Goal: Information Seeking & Learning: Learn about a topic

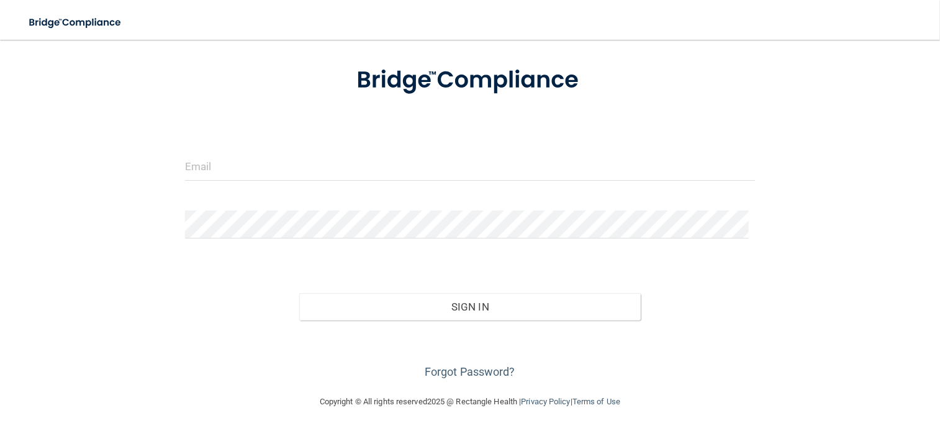
scroll to position [64, 0]
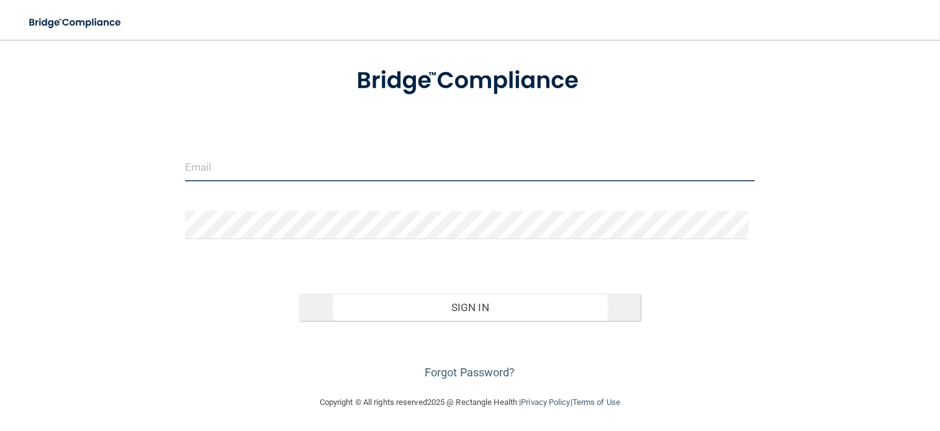
type input "[EMAIL_ADDRESS][DOMAIN_NAME]"
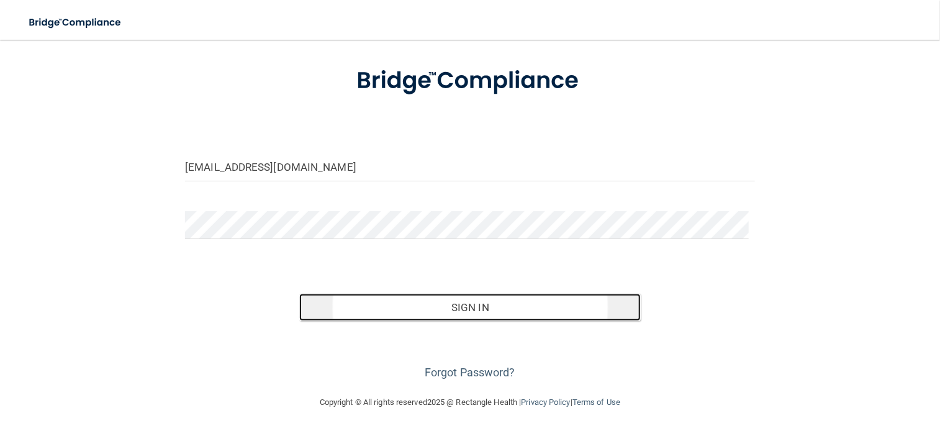
click at [442, 310] on button "Sign In" at bounding box center [470, 307] width 342 height 27
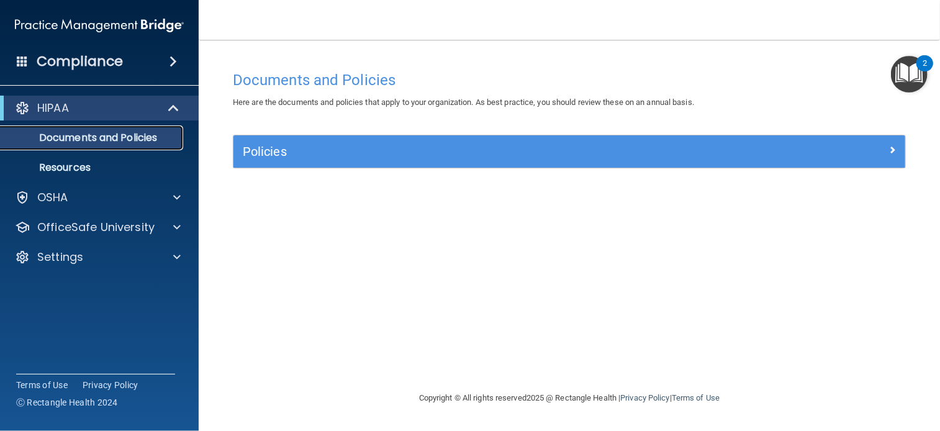
click at [91, 140] on p "Documents and Policies" at bounding box center [92, 138] width 169 height 12
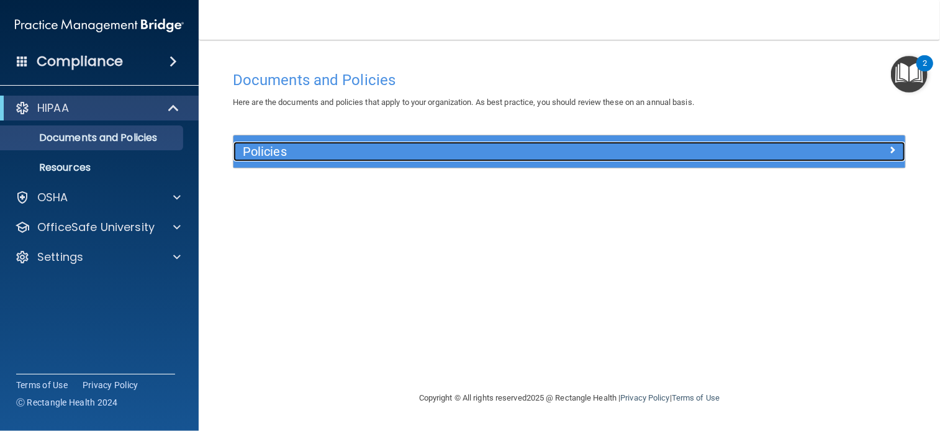
click at [267, 152] on h5 "Policies" at bounding box center [485, 152] width 485 height 14
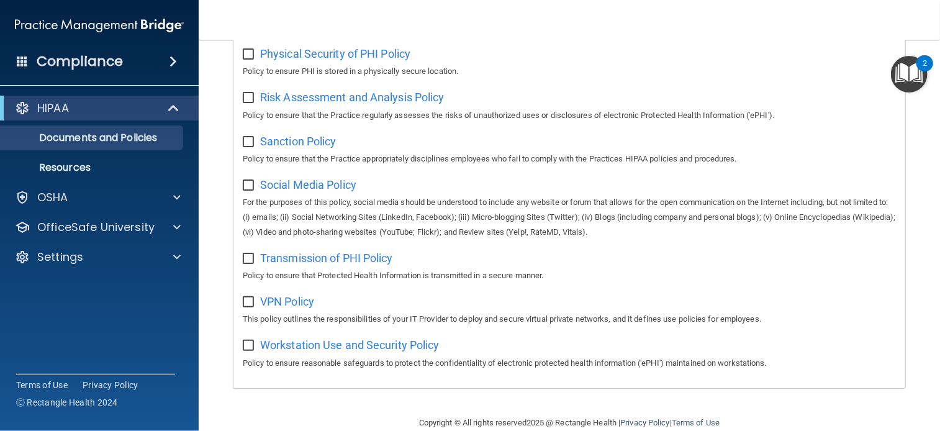
scroll to position [838, 0]
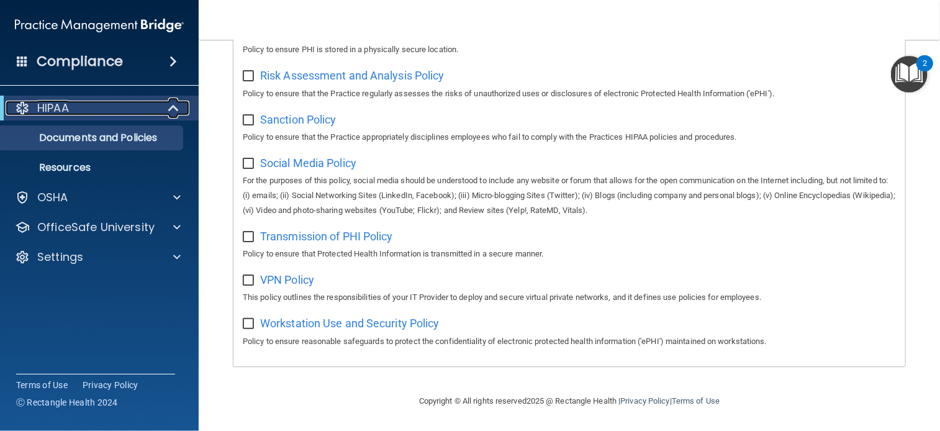
click at [171, 107] on span at bounding box center [174, 108] width 11 height 15
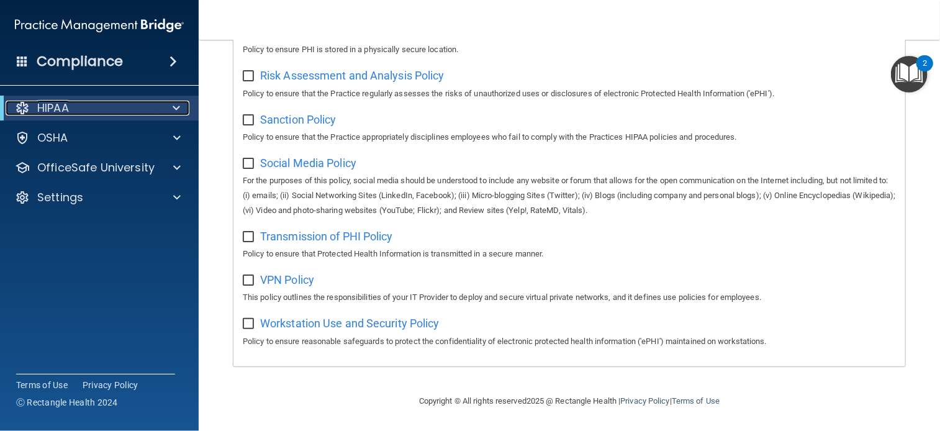
click at [171, 107] on div at bounding box center [174, 108] width 30 height 15
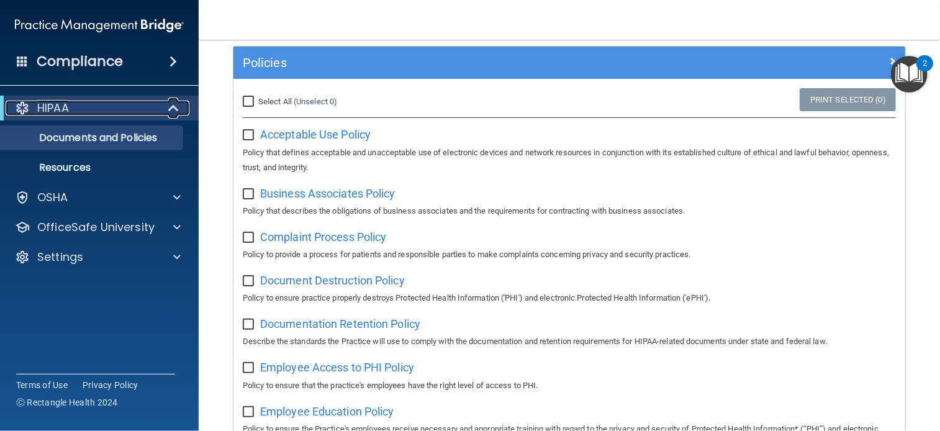
scroll to position [0, 0]
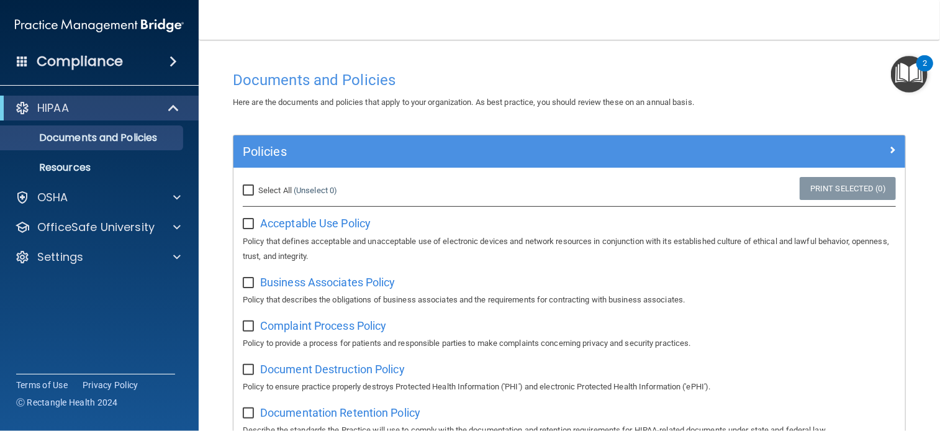
click at [248, 189] on input "Select All (Unselect 0) Unselect All" at bounding box center [250, 191] width 14 height 10
checkbox input "true"
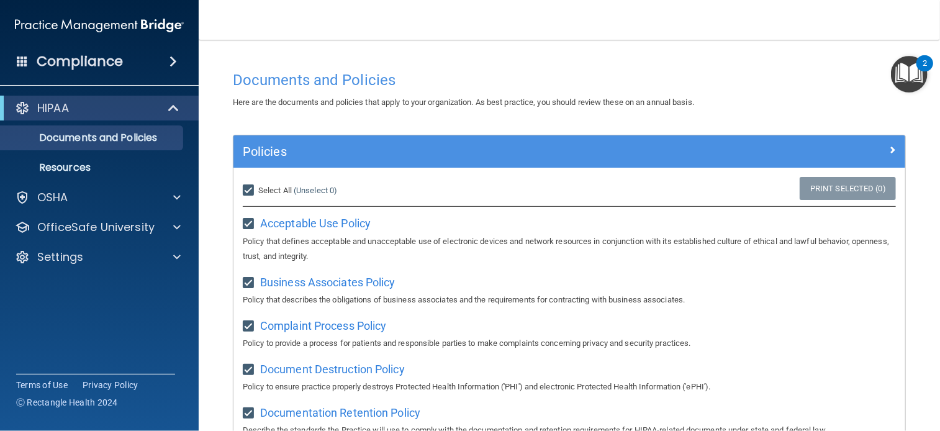
checkbox input "true"
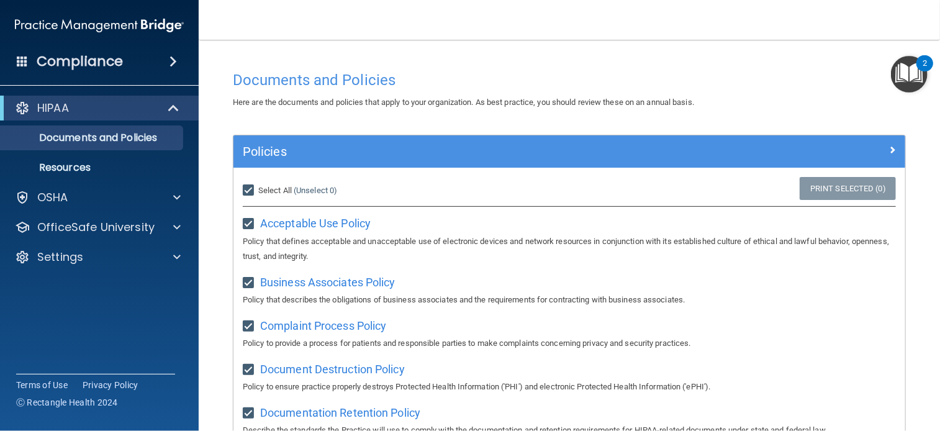
checkbox input "true"
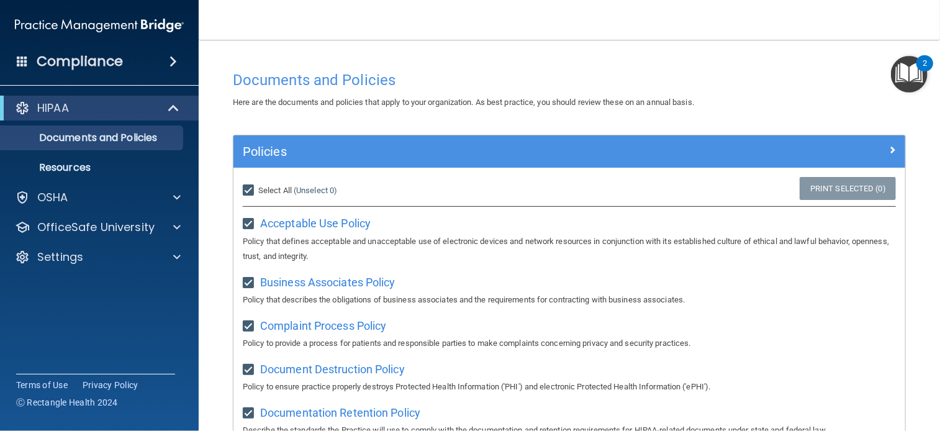
checkbox input "true"
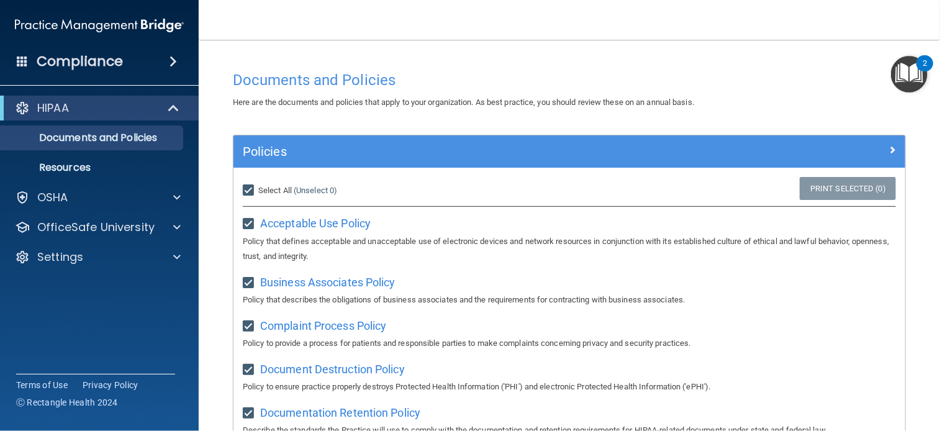
checkbox input "true"
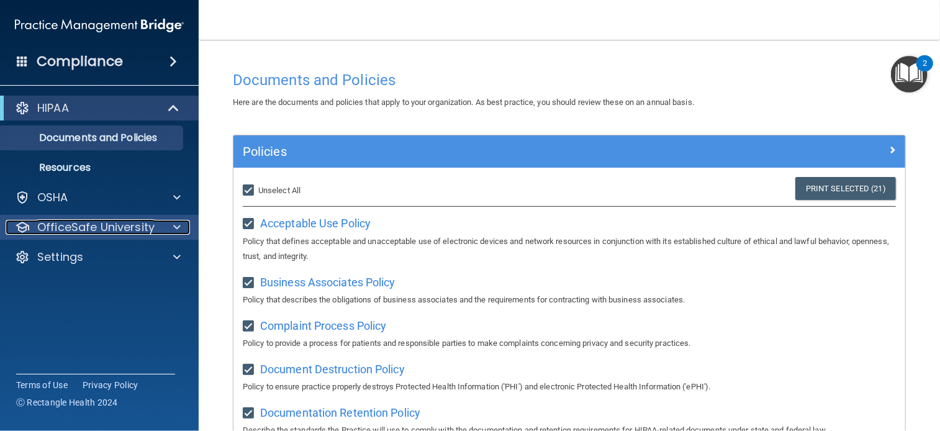
click at [137, 229] on p "OfficeSafe University" at bounding box center [95, 227] width 117 height 15
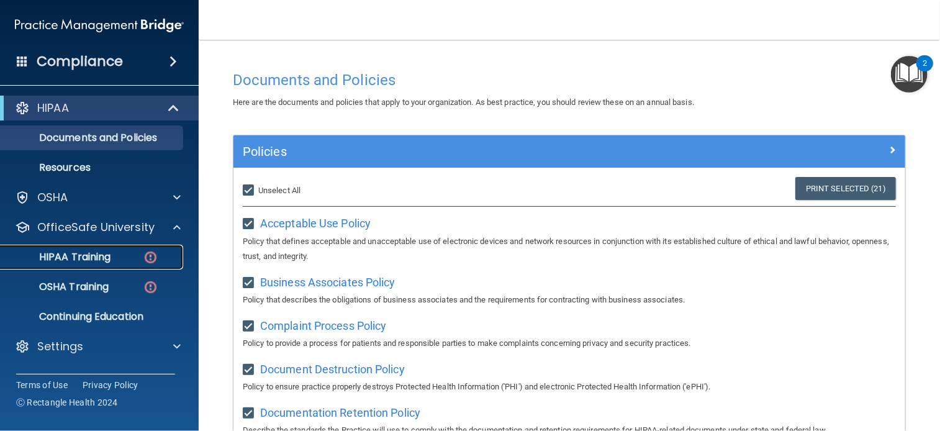
click at [107, 257] on p "HIPAA Training" at bounding box center [59, 257] width 102 height 12
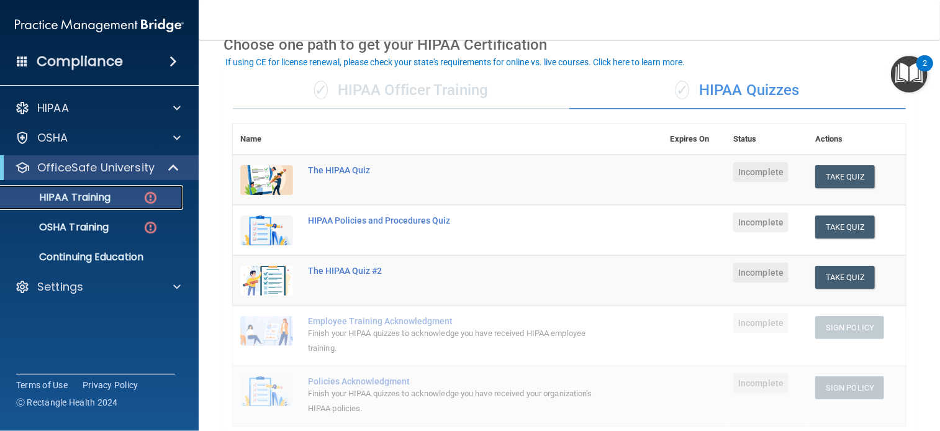
scroll to position [63, 0]
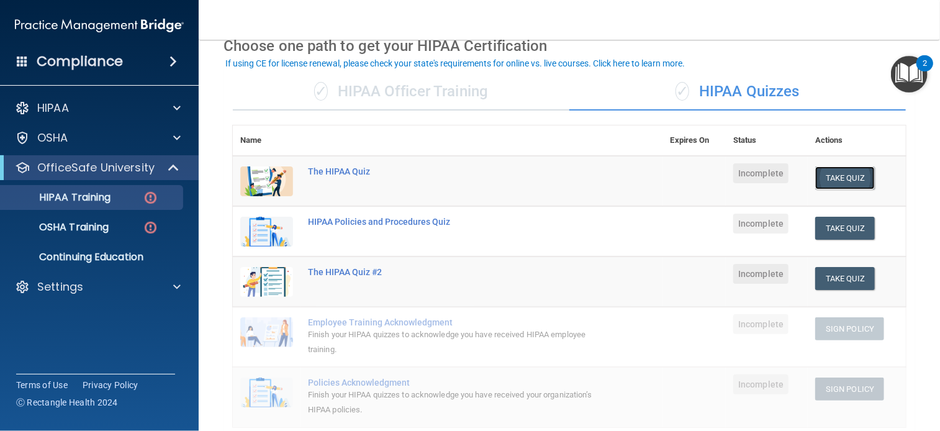
click at [838, 177] on button "Take Quiz" at bounding box center [845, 177] width 60 height 23
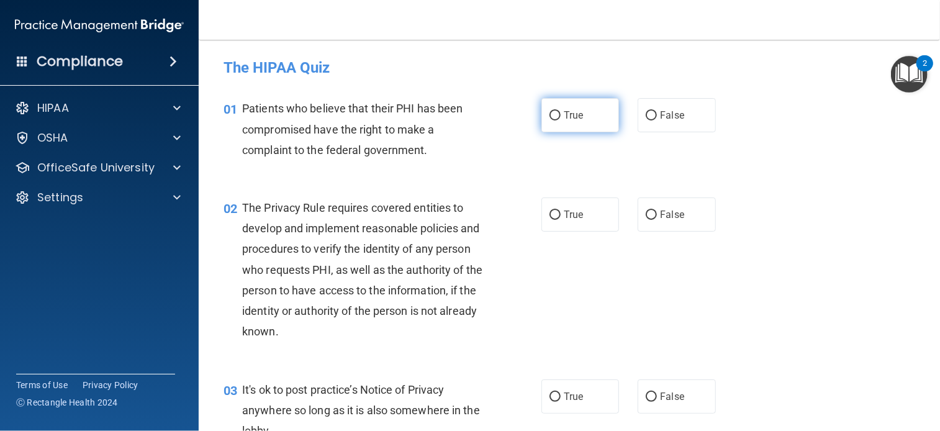
click at [551, 112] on input "True" at bounding box center [554, 115] width 11 height 9
radio input "true"
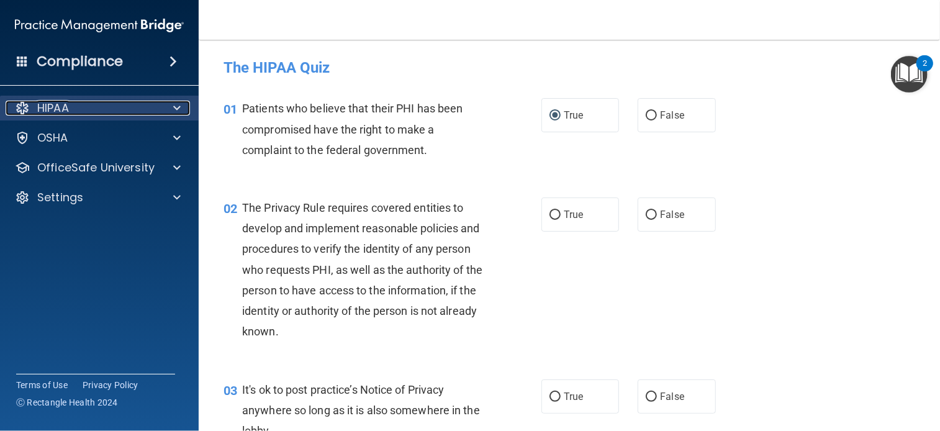
click at [45, 102] on p "HIPAA" at bounding box center [53, 108] width 32 height 15
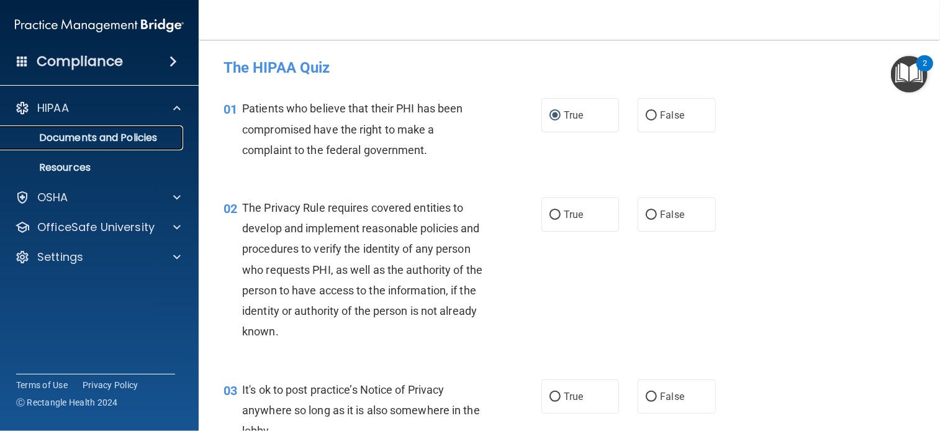
click at [61, 138] on p "Documents and Policies" at bounding box center [92, 138] width 169 height 12
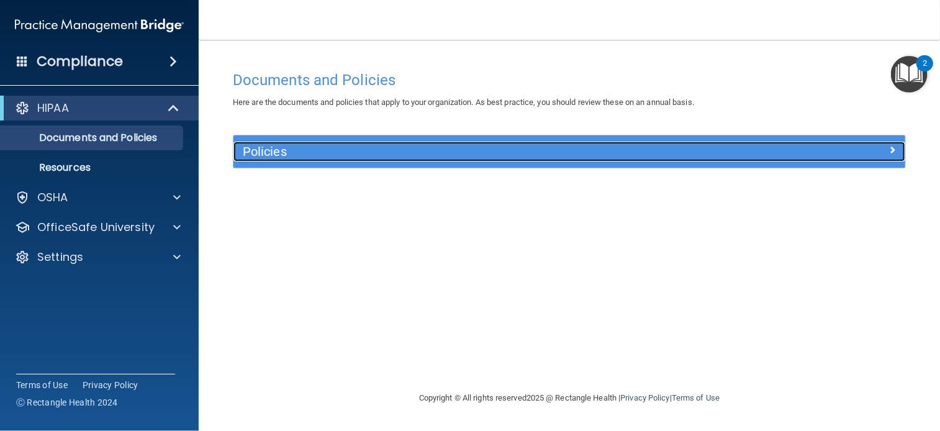
click at [246, 150] on h5 "Policies" at bounding box center [485, 152] width 485 height 14
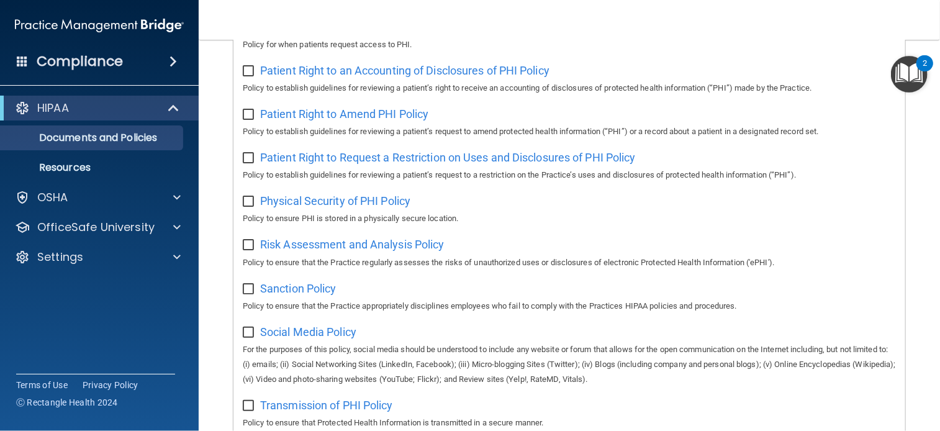
scroll to position [838, 0]
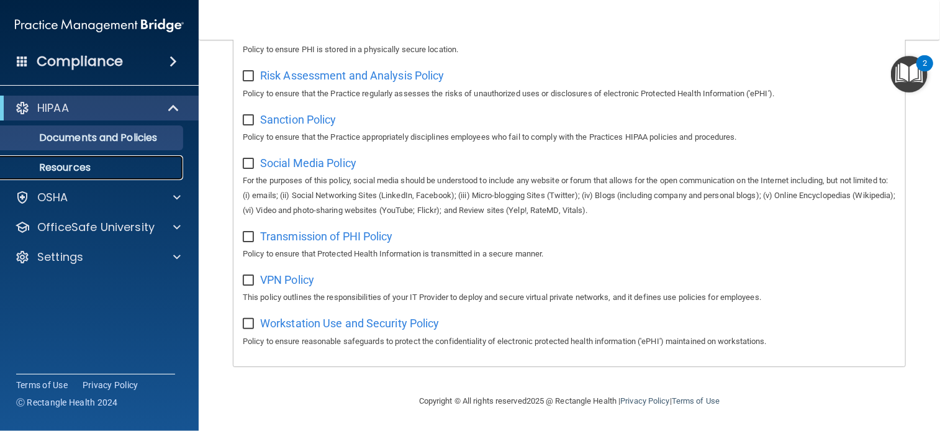
click at [50, 165] on p "Resources" at bounding box center [92, 167] width 169 height 12
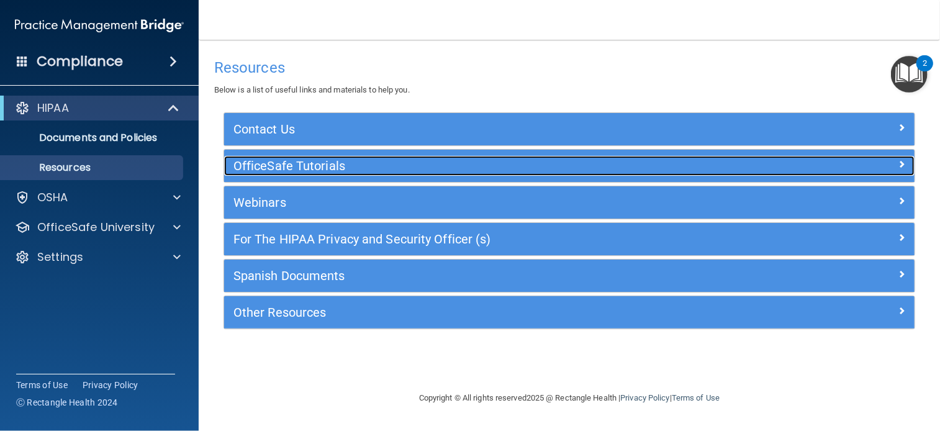
click at [277, 166] on h5 "OfficeSafe Tutorials" at bounding box center [482, 166] width 499 height 14
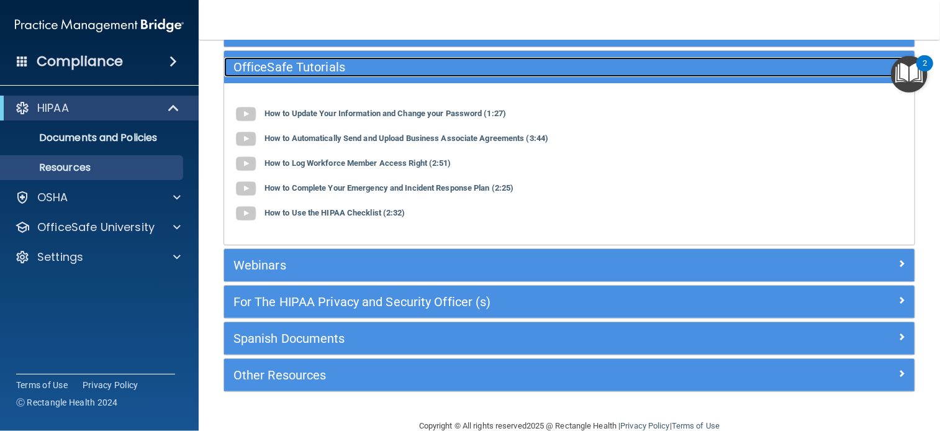
scroll to position [122, 0]
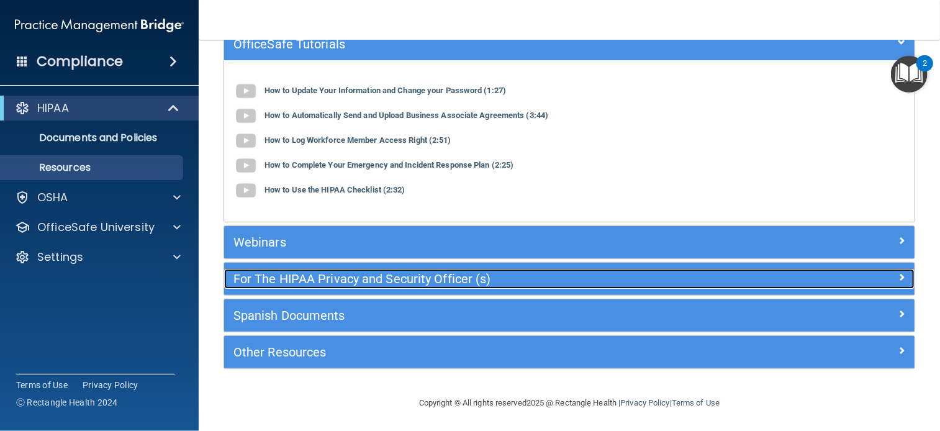
click at [513, 276] on h5 "For The HIPAA Privacy and Security Officer (s)" at bounding box center [482, 279] width 499 height 14
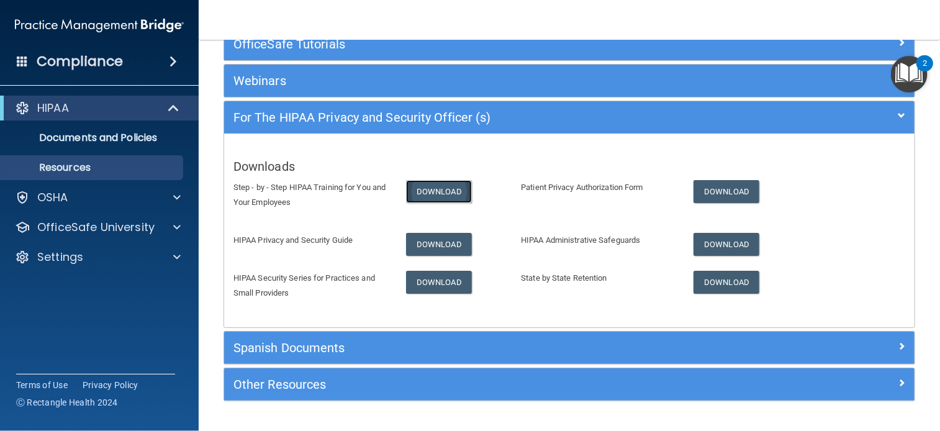
click at [435, 183] on link "Download" at bounding box center [439, 191] width 66 height 23
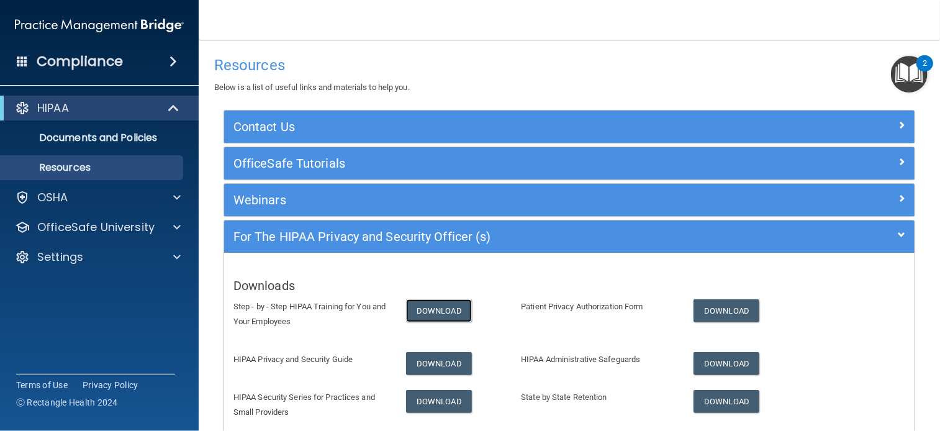
scroll to position [2, 0]
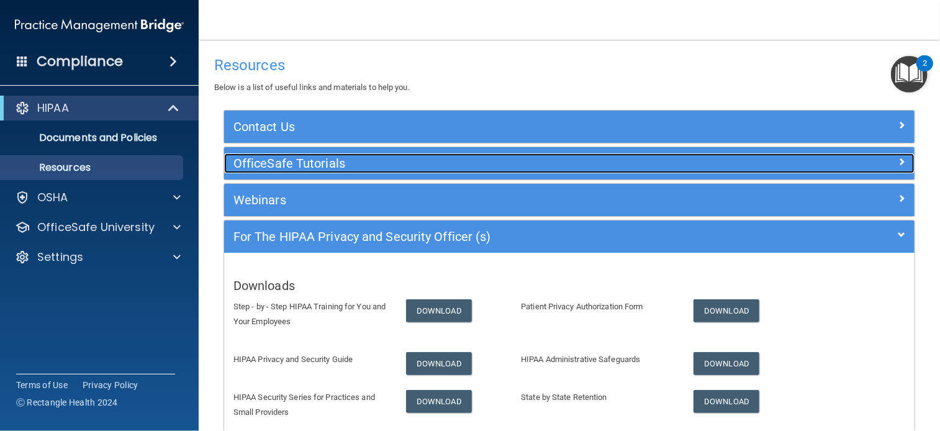
click at [299, 165] on h5 "OfficeSafe Tutorials" at bounding box center [482, 163] width 499 height 14
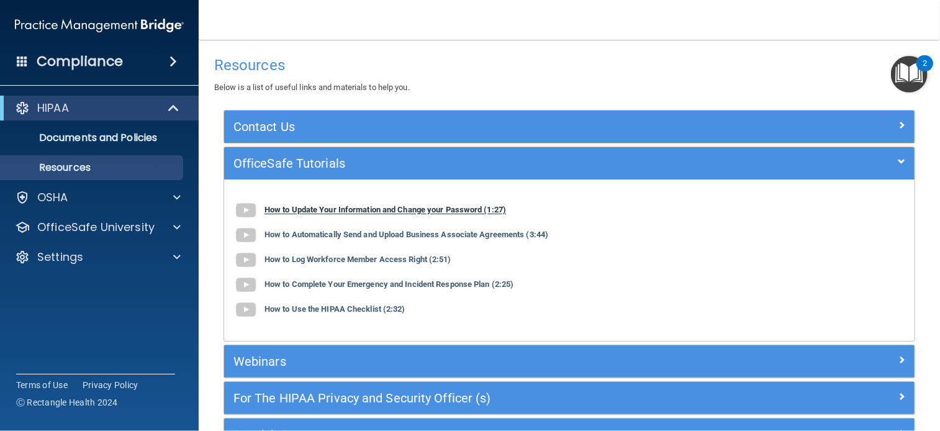
click at [243, 210] on img at bounding box center [245, 210] width 25 height 25
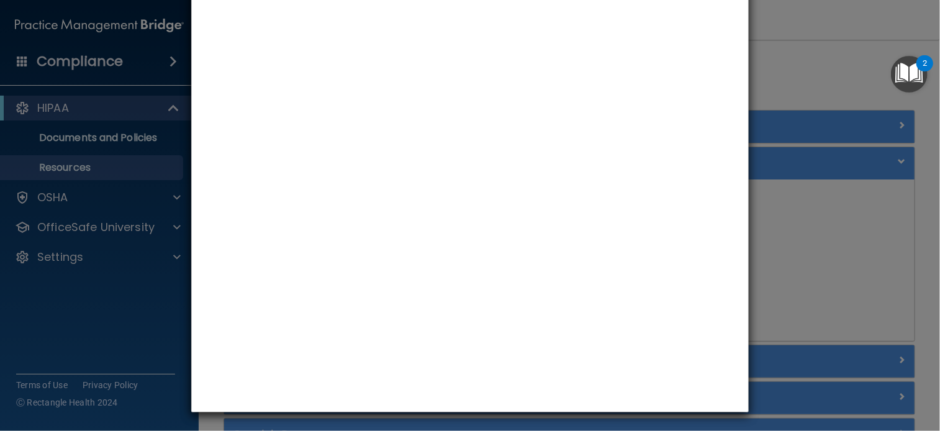
scroll to position [0, 0]
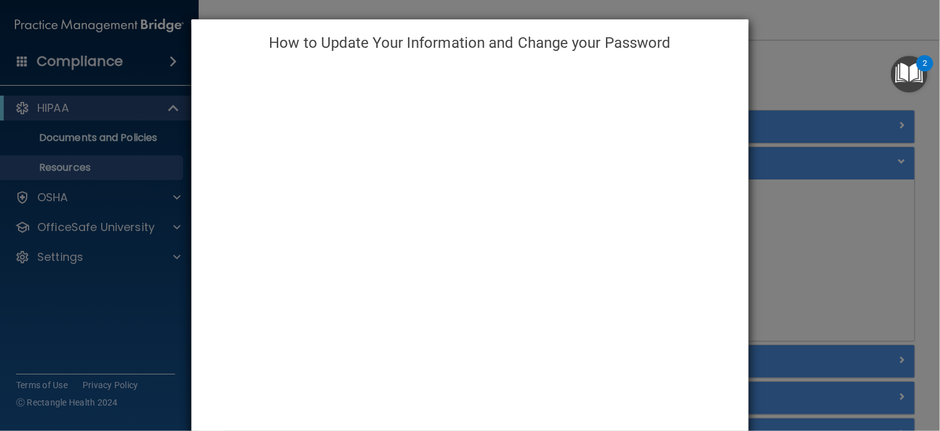
click at [821, 157] on div "How to Update Your Information and Change your Password" at bounding box center [470, 215] width 940 height 431
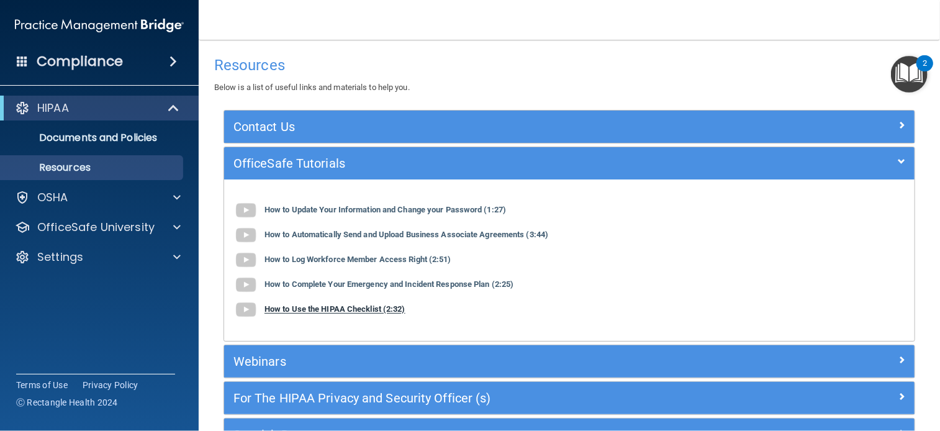
click at [323, 312] on b "How to Use the HIPAA Checklist (2:32)" at bounding box center [334, 309] width 141 height 9
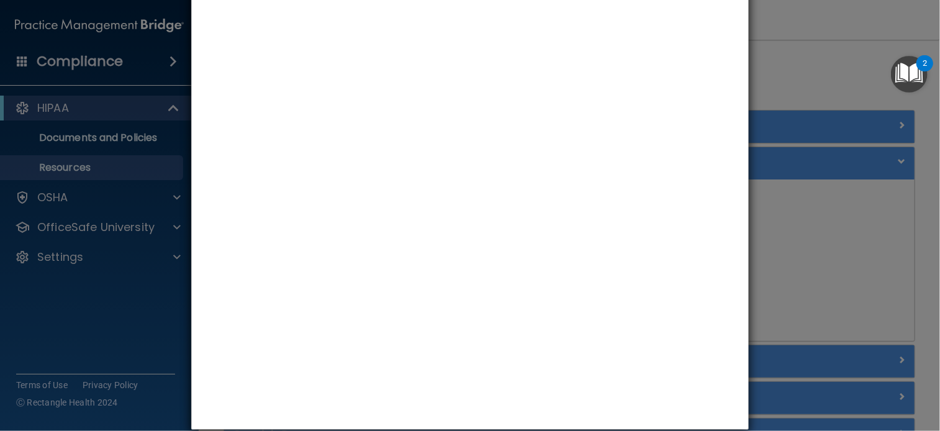
scroll to position [71, 0]
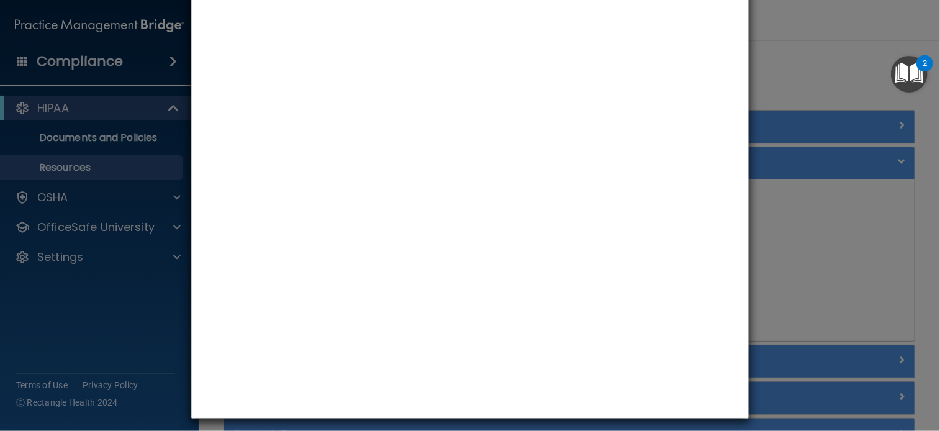
click at [788, 239] on div "How to Use the HIPAA Checklist" at bounding box center [470, 215] width 940 height 431
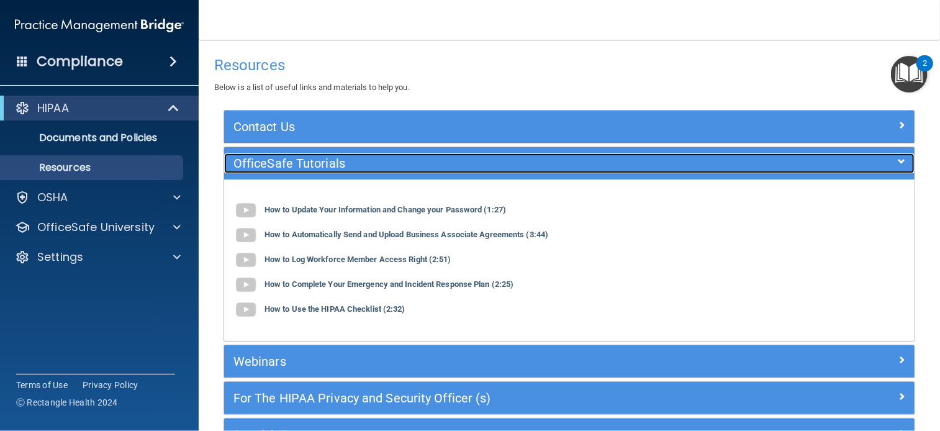
click at [246, 165] on h5 "OfficeSafe Tutorials" at bounding box center [482, 163] width 499 height 14
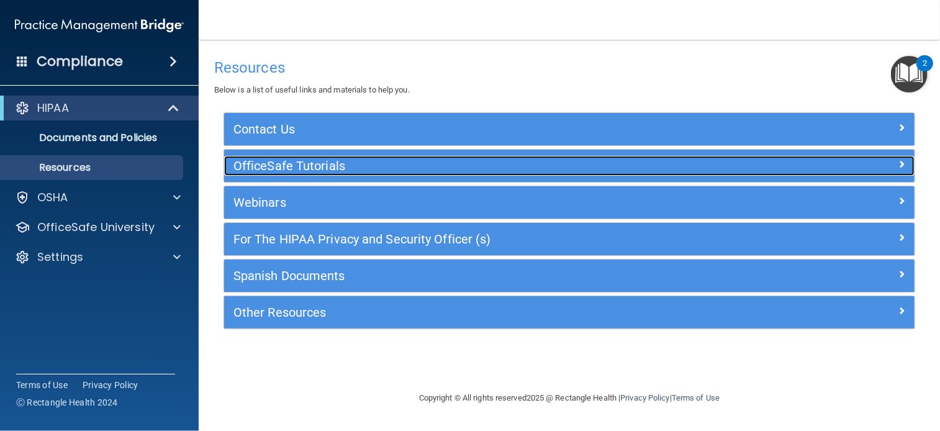
scroll to position [0, 0]
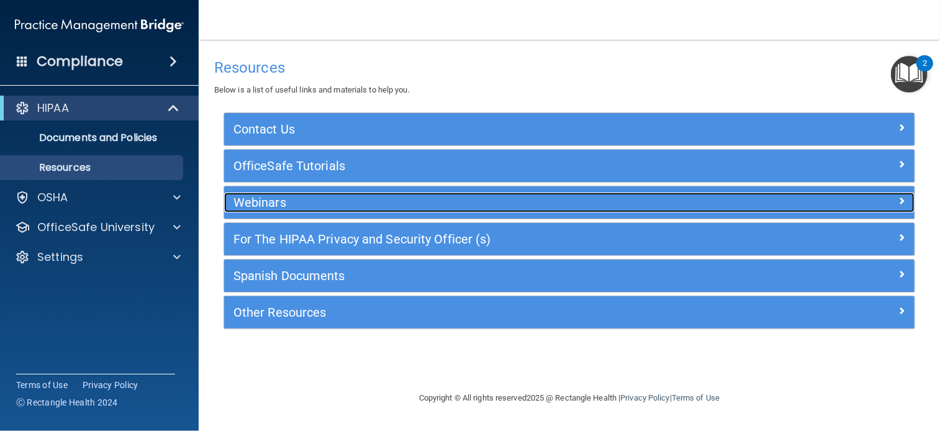
click at [242, 207] on h5 "Webinars" at bounding box center [482, 203] width 499 height 14
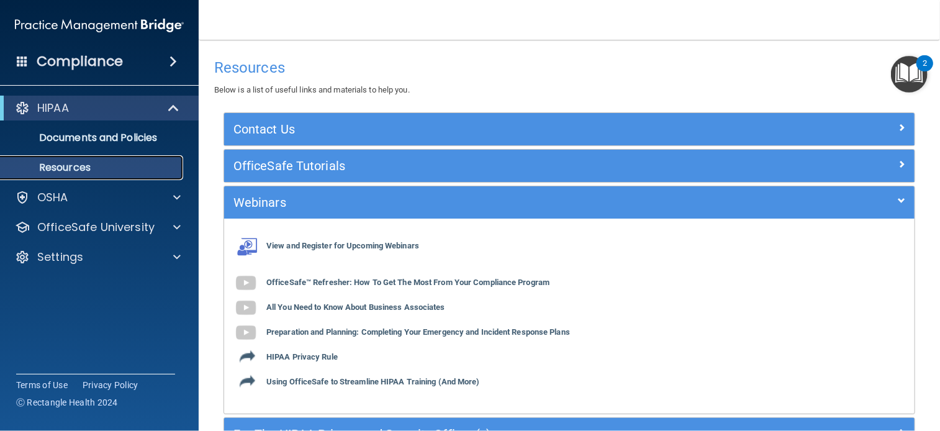
click at [109, 169] on p "Resources" at bounding box center [92, 167] width 169 height 12
click at [126, 137] on p "Documents and Policies" at bounding box center [92, 138] width 169 height 12
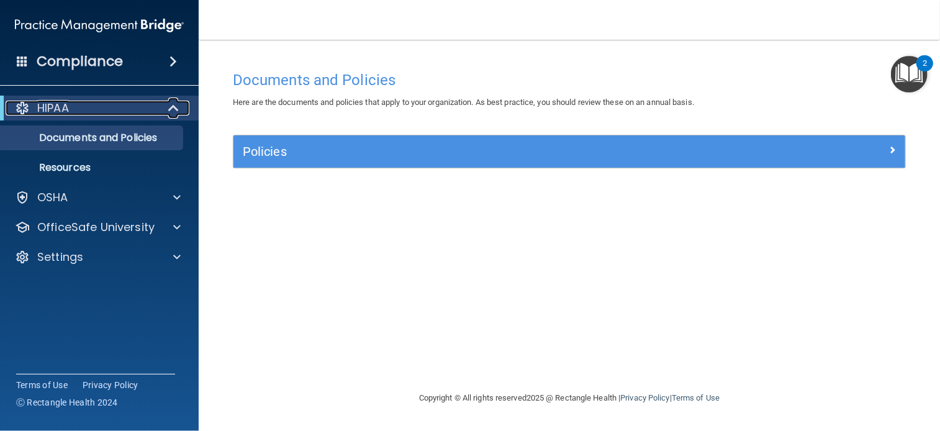
click at [176, 107] on span at bounding box center [174, 108] width 11 height 15
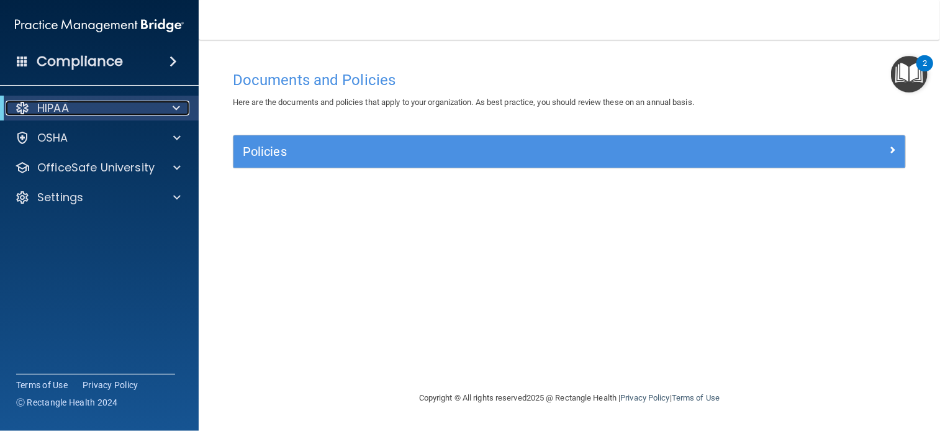
click at [176, 107] on span at bounding box center [176, 108] width 7 height 15
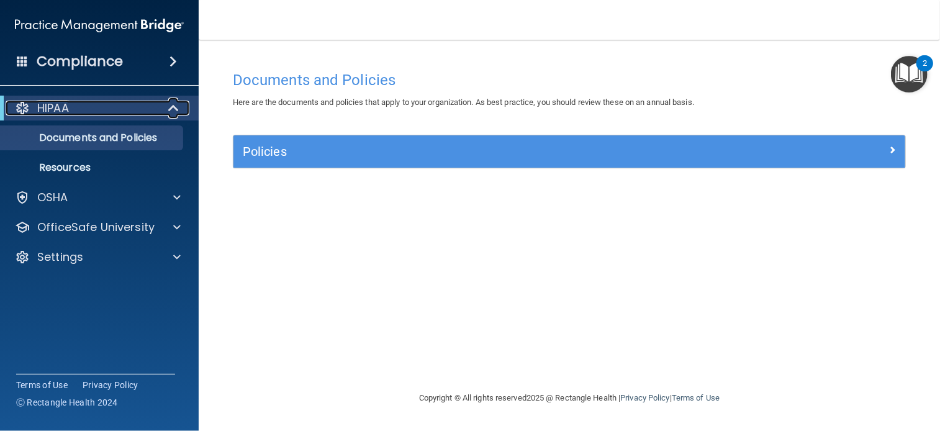
click at [176, 107] on span at bounding box center [174, 108] width 11 height 15
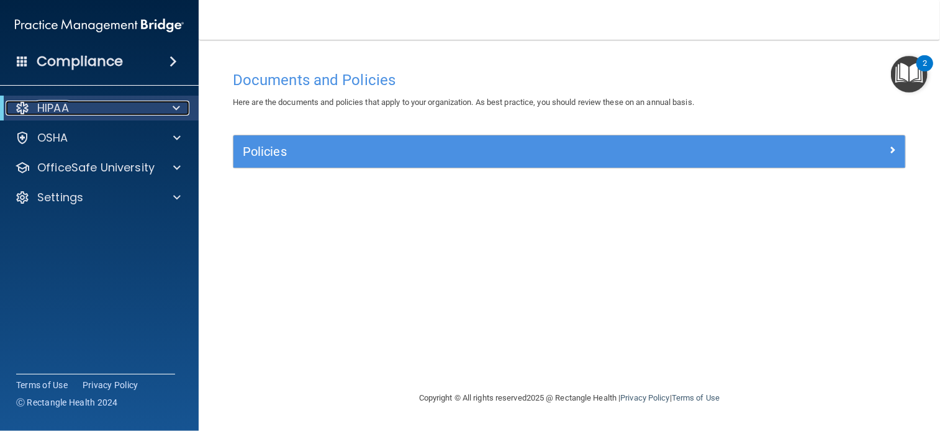
click at [176, 107] on span at bounding box center [176, 108] width 7 height 15
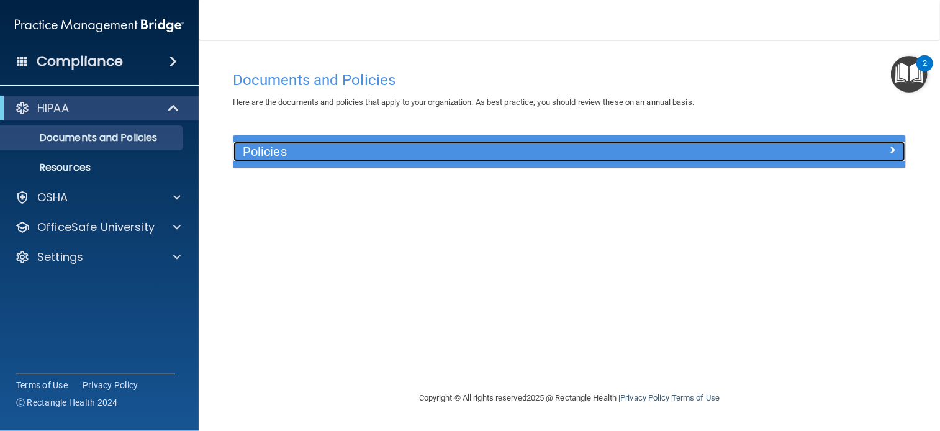
click at [352, 146] on h5 "Policies" at bounding box center [485, 152] width 485 height 14
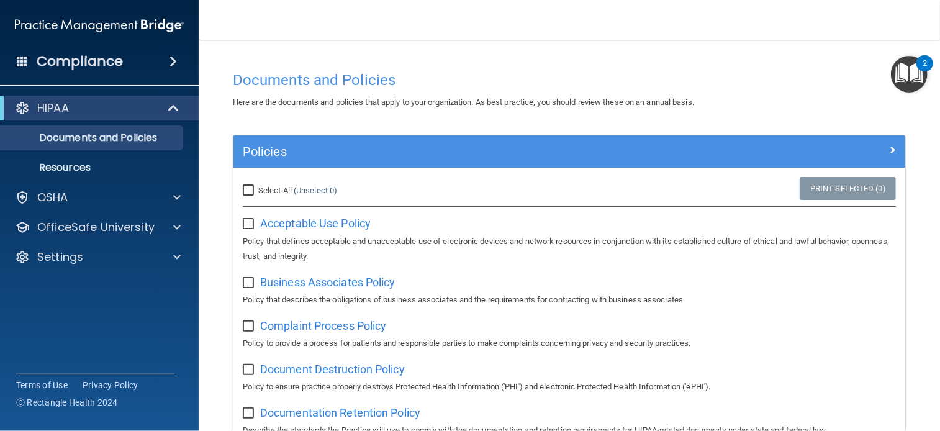
click at [910, 83] on img "Open Resource Center, 2 new notifications" at bounding box center [909, 74] width 37 height 37
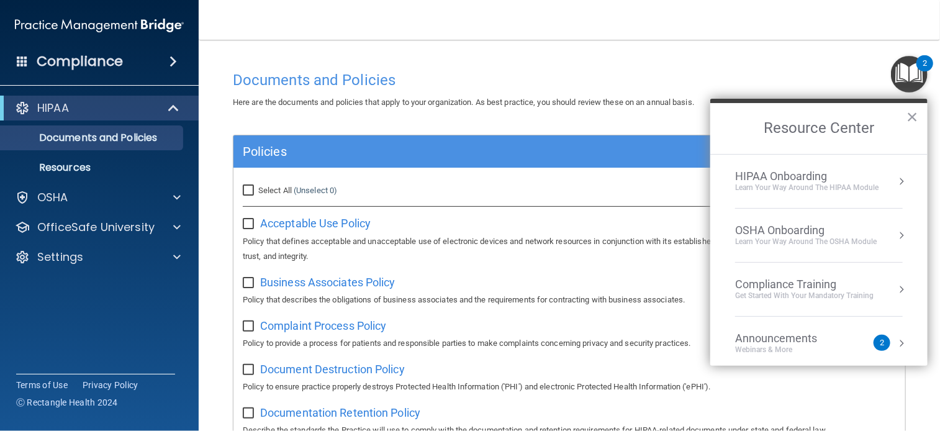
click at [802, 177] on div "HIPAA Onboarding" at bounding box center [806, 176] width 143 height 14
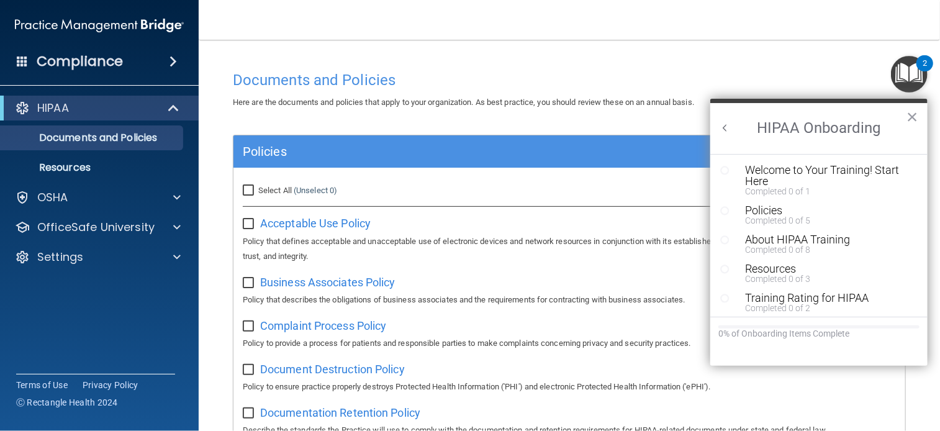
click at [802, 177] on div "Welcome to Your Training! Start Here" at bounding box center [823, 176] width 156 height 22
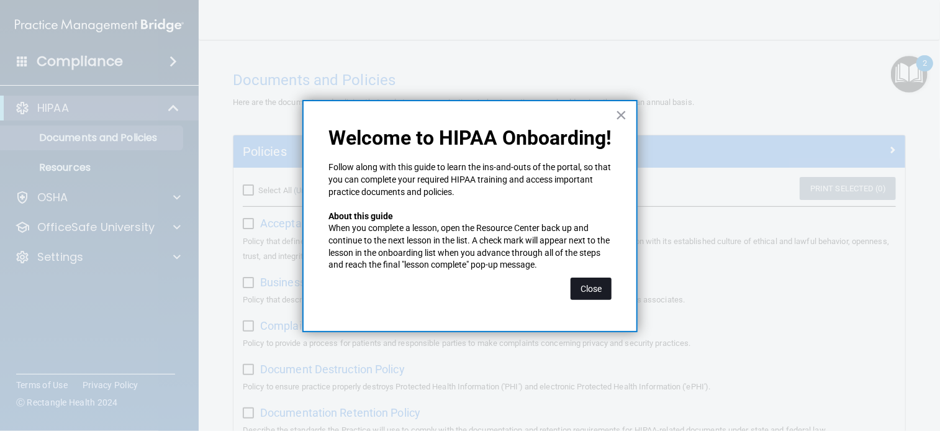
click at [594, 296] on button "Close" at bounding box center [591, 289] width 41 height 22
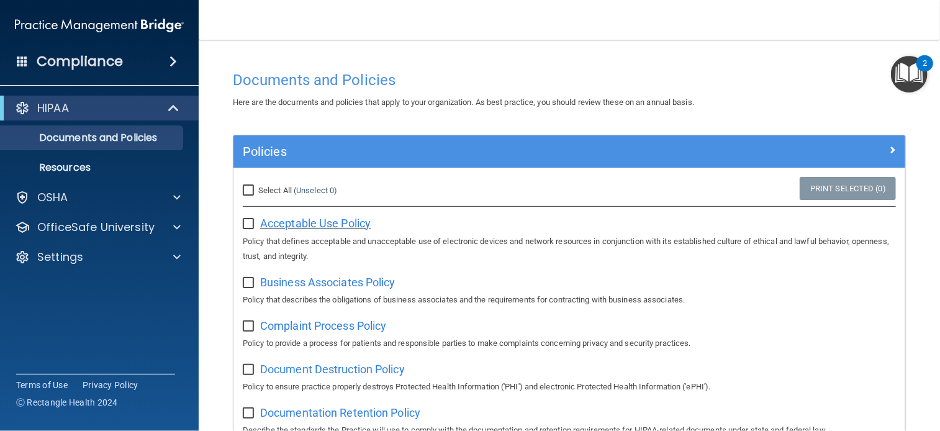
click at [292, 224] on span "Acceptable Use Policy" at bounding box center [315, 223] width 111 height 13
click at [147, 59] on div "Compliance" at bounding box center [99, 61] width 199 height 27
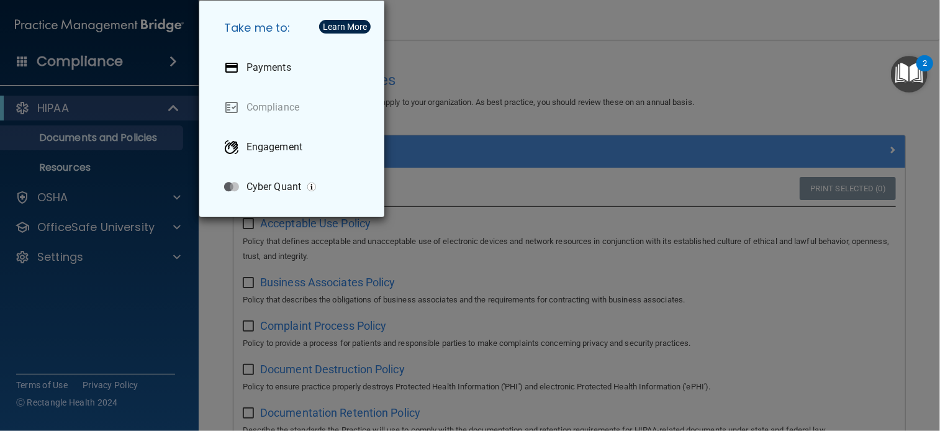
click at [136, 75] on div "Take me to: Payments Compliance Engagement Cyber Quant" at bounding box center [470, 215] width 940 height 431
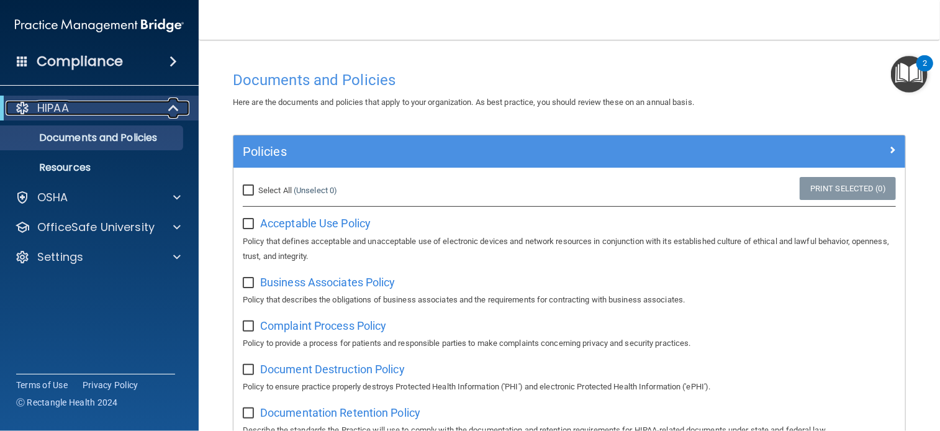
click at [62, 106] on p "HIPAA" at bounding box center [53, 108] width 32 height 15
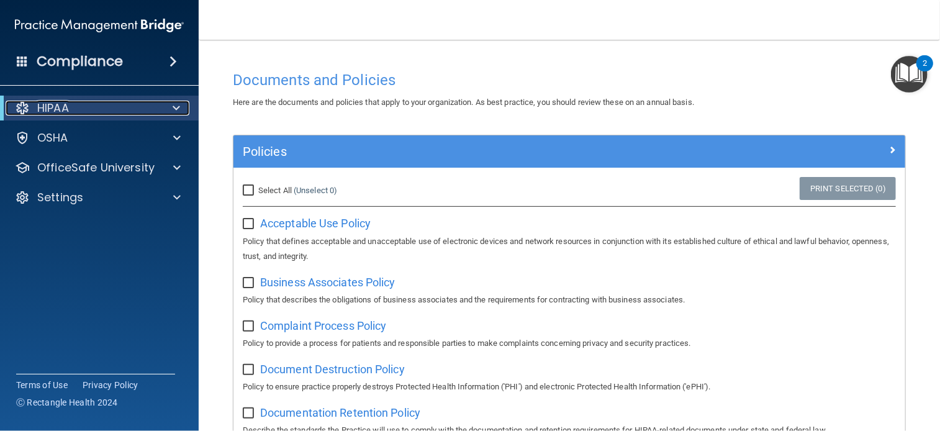
click at [62, 106] on p "HIPAA" at bounding box center [53, 108] width 32 height 15
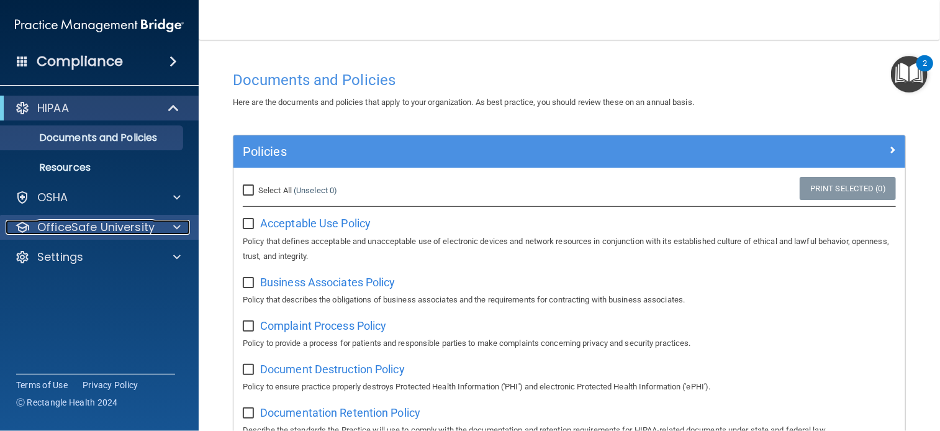
click at [47, 232] on p "OfficeSafe University" at bounding box center [95, 227] width 117 height 15
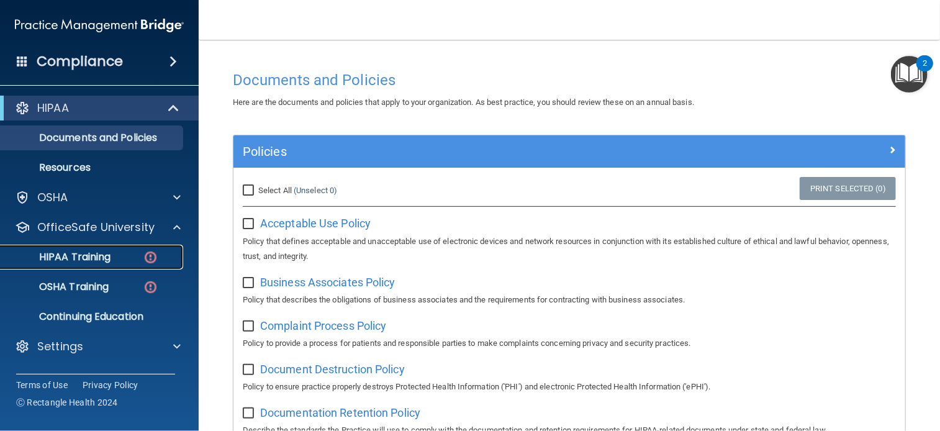
click at [47, 256] on p "HIPAA Training" at bounding box center [59, 257] width 102 height 12
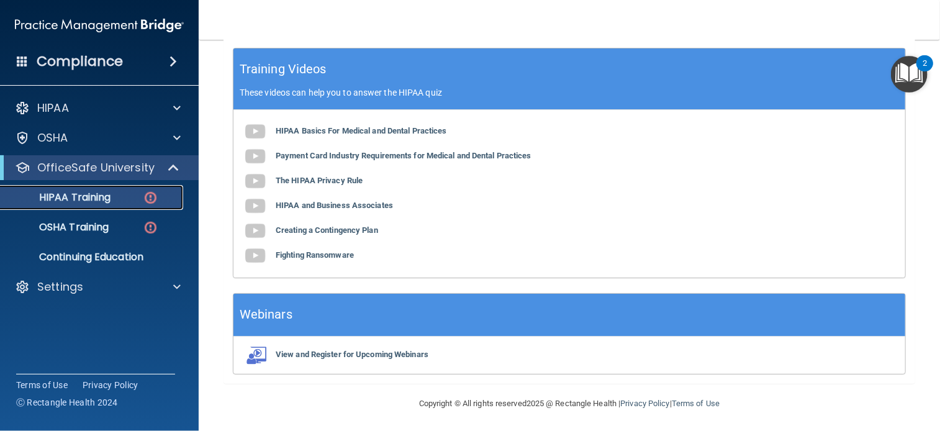
scroll to position [457, 0]
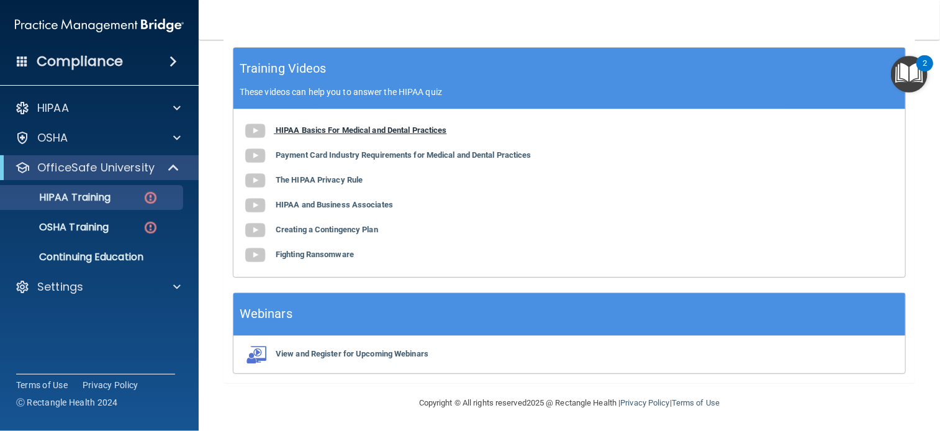
click at [350, 130] on b "HIPAA Basics For Medical and Dental Practices" at bounding box center [361, 129] width 171 height 9
